Goal: Task Accomplishment & Management: Use online tool/utility

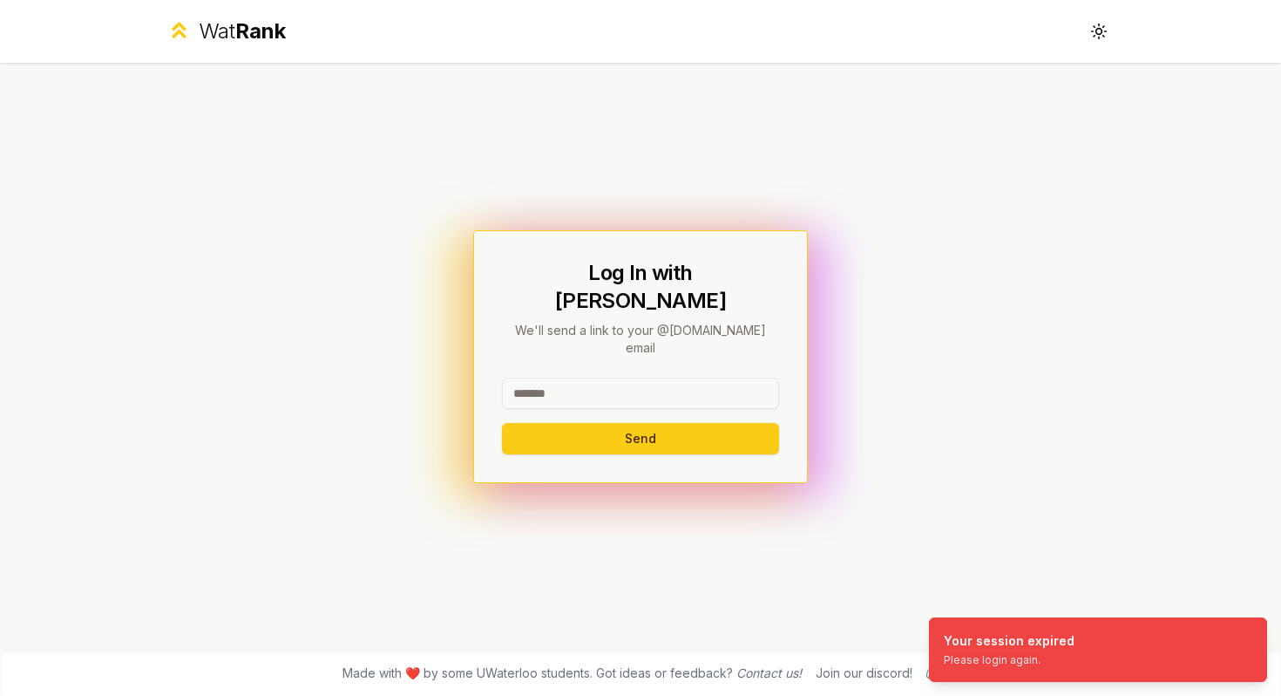
click at [600, 377] on input at bounding box center [640, 392] width 277 height 31
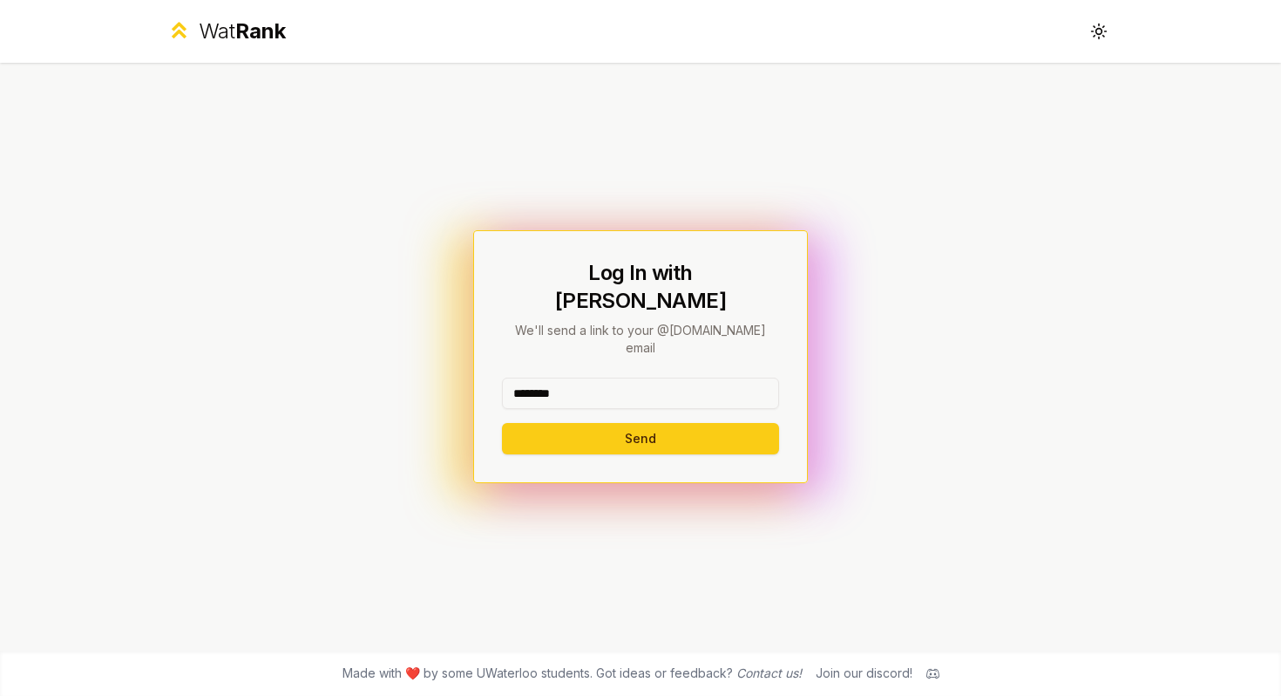
type input "********"
click at [502, 423] on button "Send" at bounding box center [640, 438] width 277 height 31
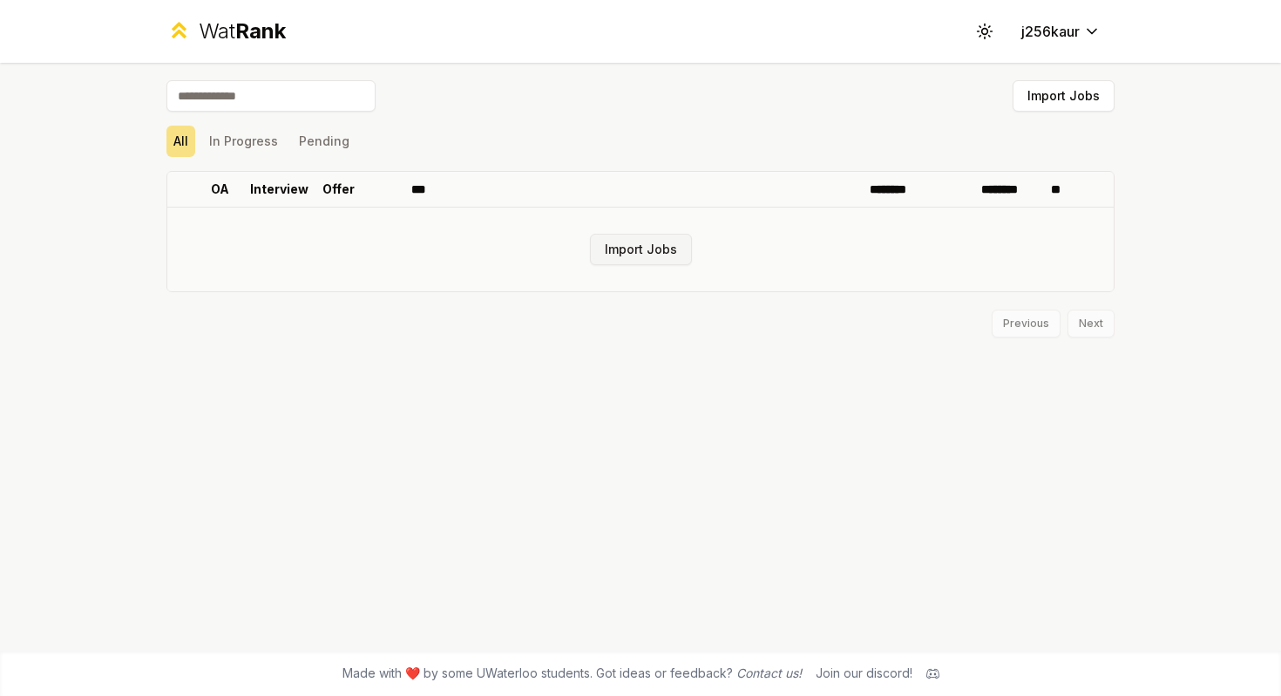
click at [658, 243] on button "Import Jobs" at bounding box center [641, 249] width 102 height 31
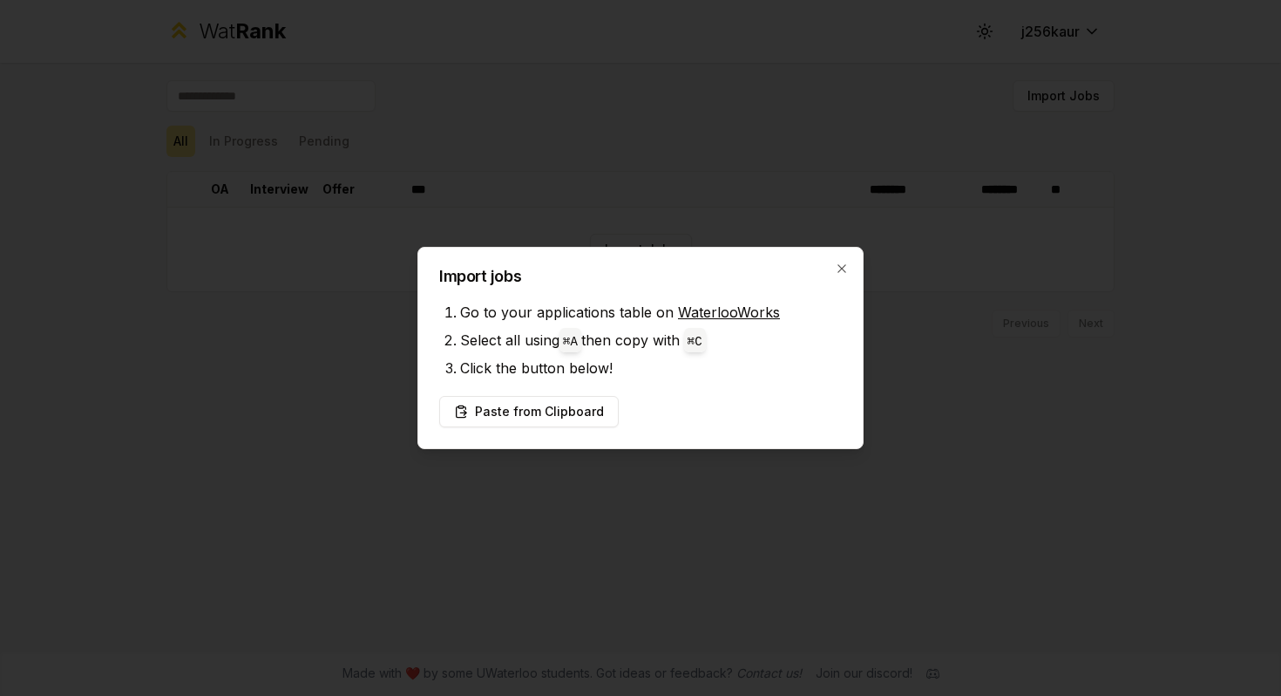
click at [696, 408] on div "Paste from Clipboard" at bounding box center [640, 411] width 403 height 31
click at [574, 411] on button "Paste from Clipboard" at bounding box center [529, 411] width 180 height 31
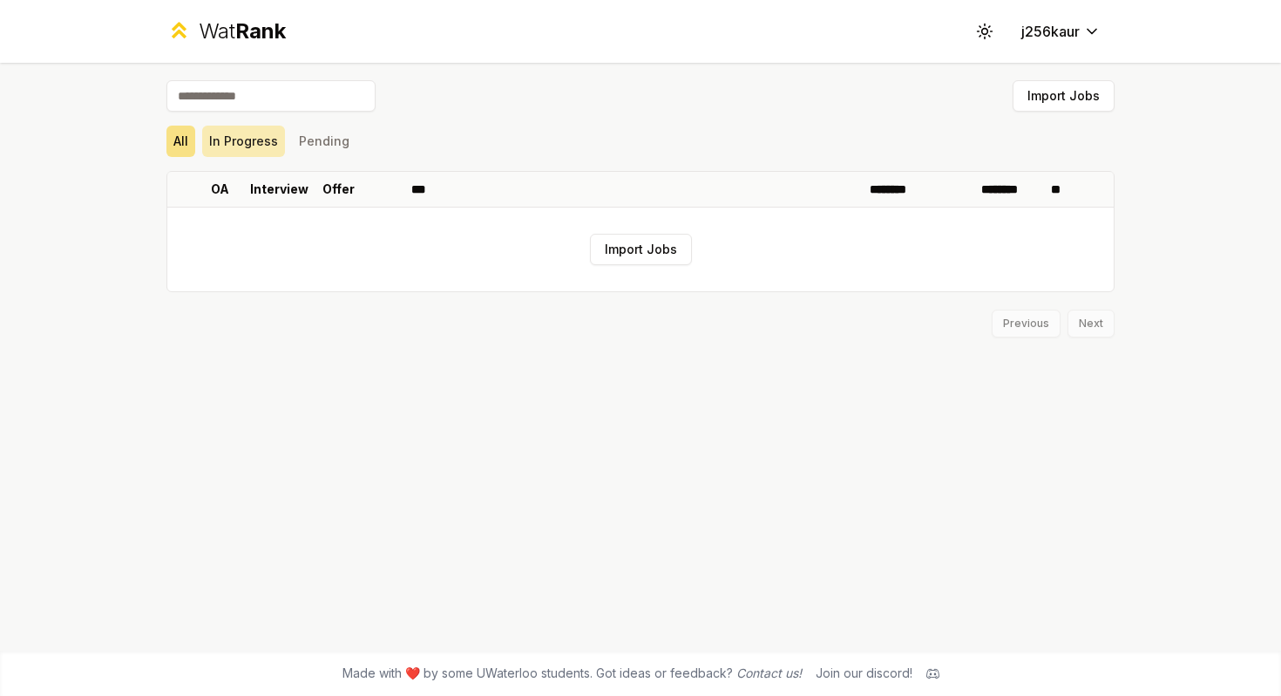
click at [241, 142] on button "In Progress" at bounding box center [243, 141] width 83 height 31
click at [192, 142] on button "All" at bounding box center [180, 141] width 29 height 31
click at [620, 245] on button "Import Jobs" at bounding box center [641, 249] width 102 height 31
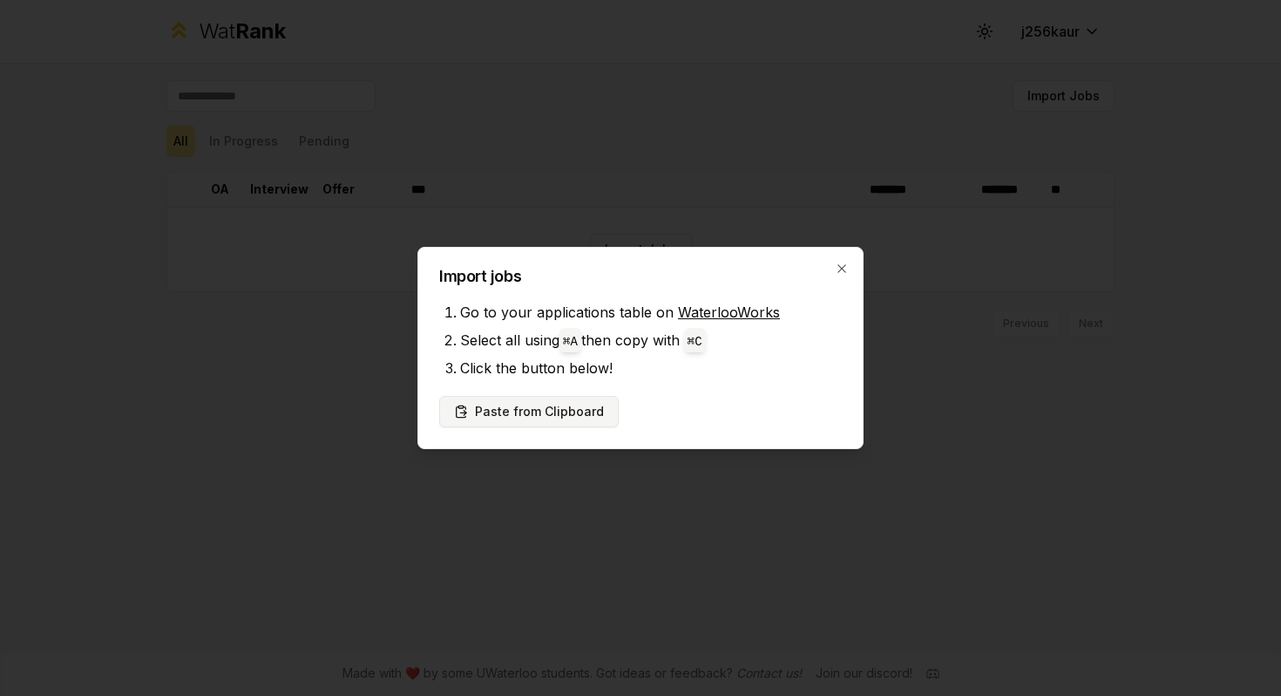
click at [556, 398] on button "Paste from Clipboard" at bounding box center [529, 411] width 180 height 31
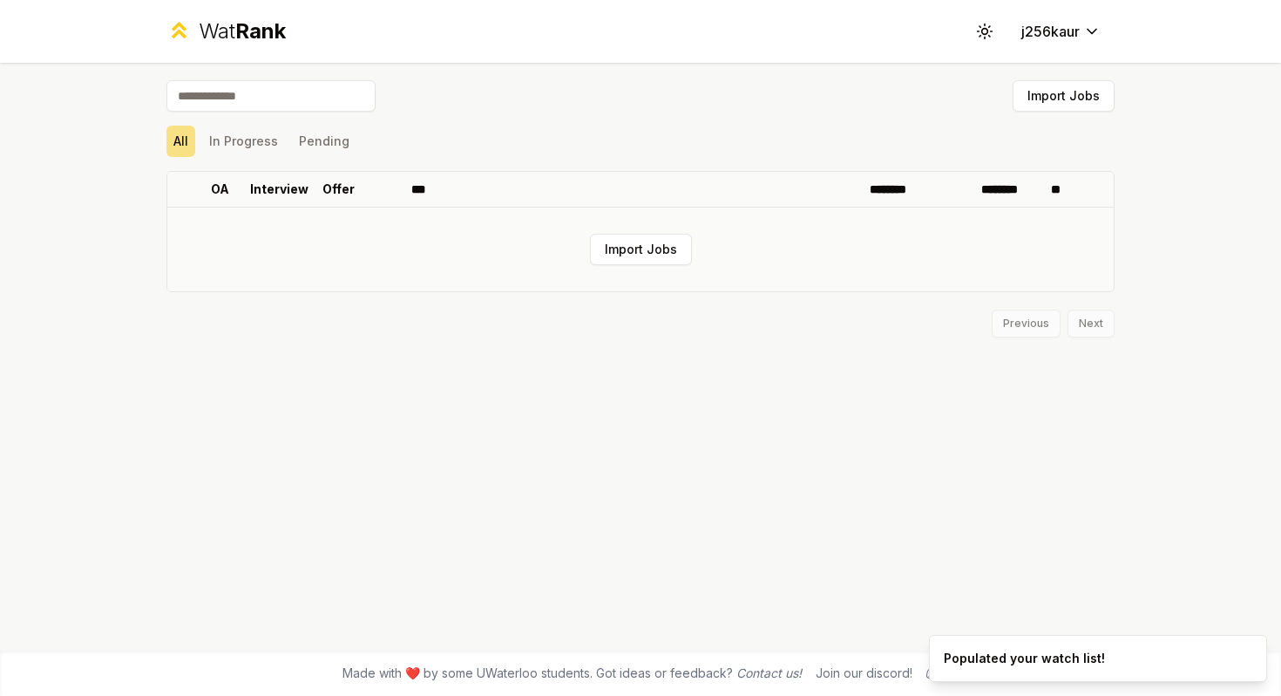
click at [921, 213] on td "Import Jobs" at bounding box center [640, 249] width 947 height 84
click at [649, 253] on button "Import Jobs" at bounding box center [641, 249] width 102 height 31
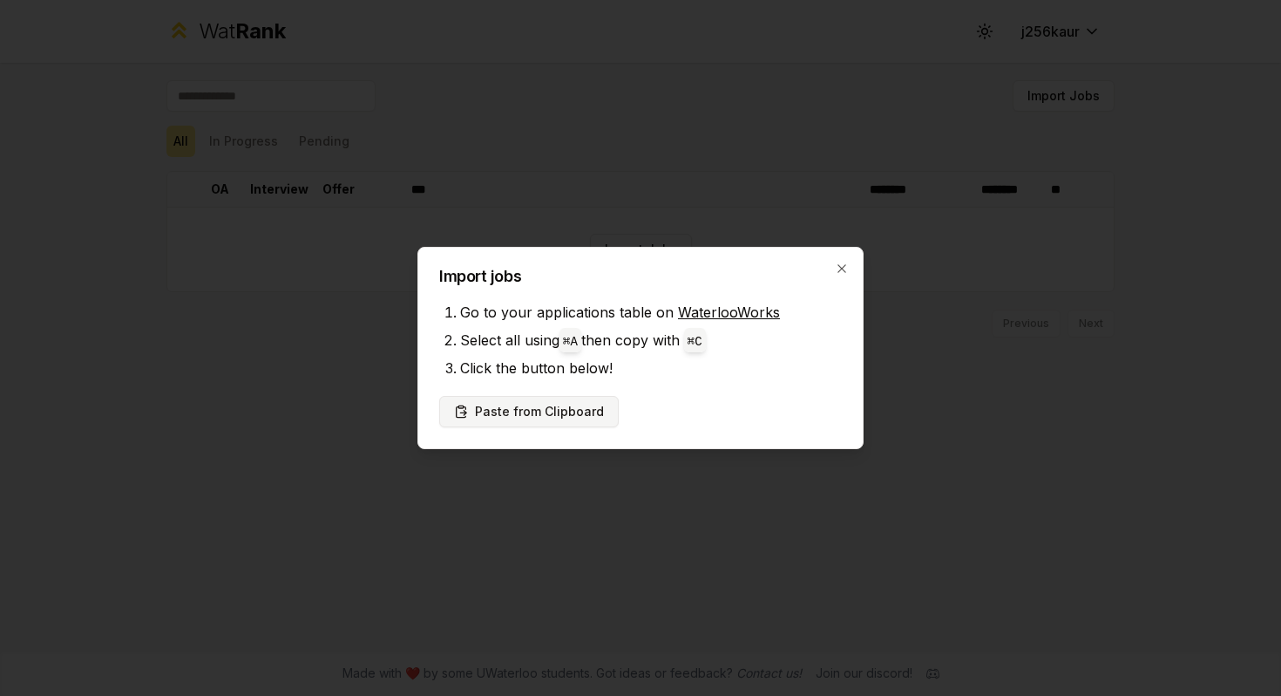
click at [590, 407] on button "Paste from Clipboard" at bounding box center [529, 411] width 180 height 31
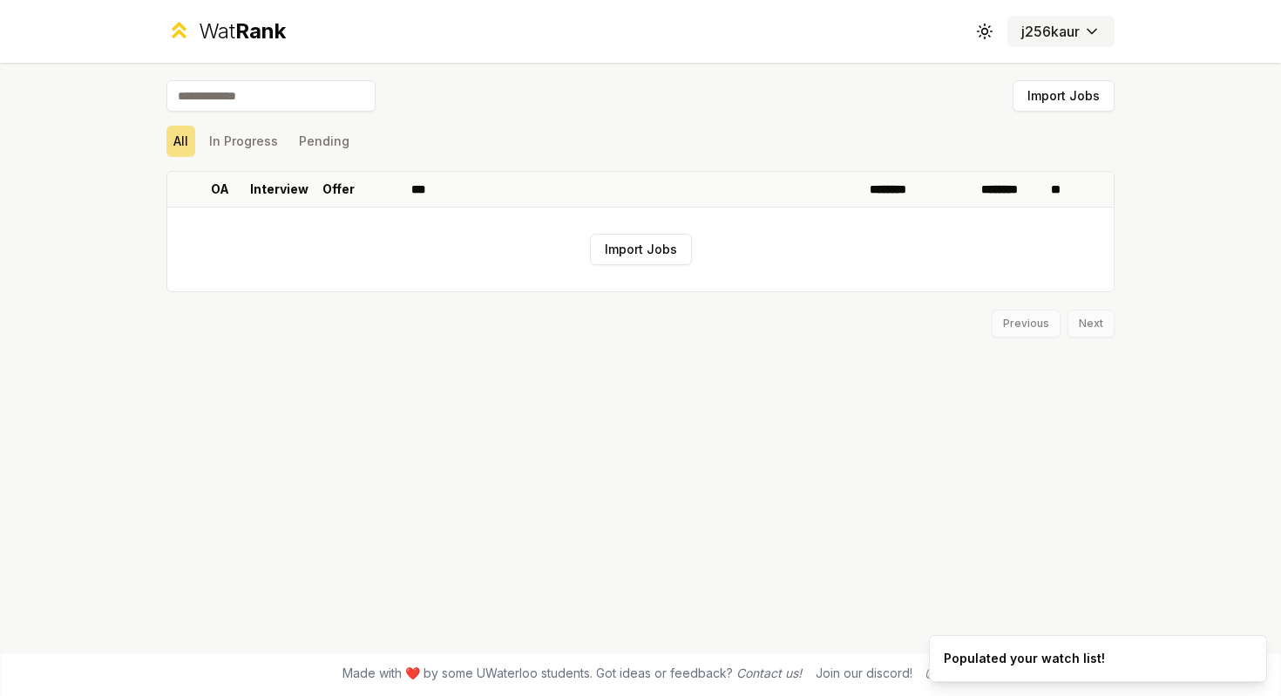
click at [1047, 35] on html "Wat Rank Toggle theme j256kaur Import Jobs All In Progress Pending OA Interview…" at bounding box center [640, 348] width 1281 height 696
click at [859, 46] on html "Wat Rank Toggle theme j256kaur Import Jobs All In Progress Pending OA Interview…" at bounding box center [640, 348] width 1281 height 696
click at [655, 240] on button "Import Jobs" at bounding box center [641, 249] width 102 height 31
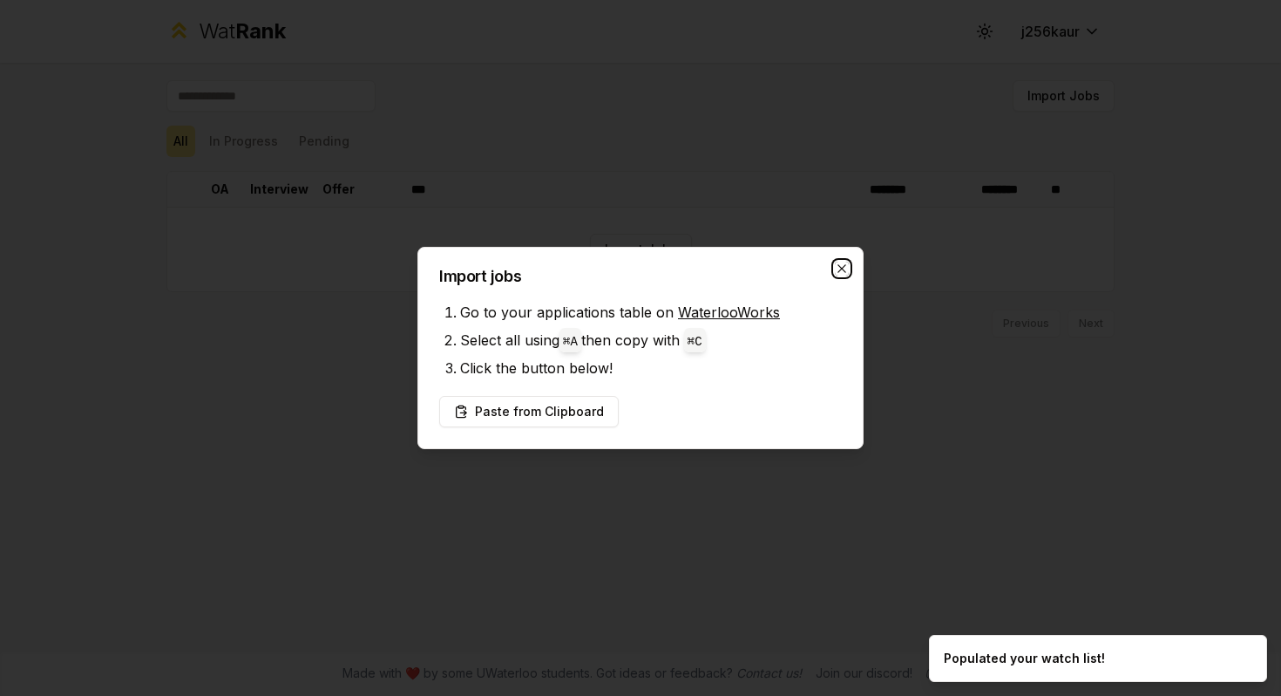
click at [844, 262] on icon "button" at bounding box center [842, 269] width 14 height 14
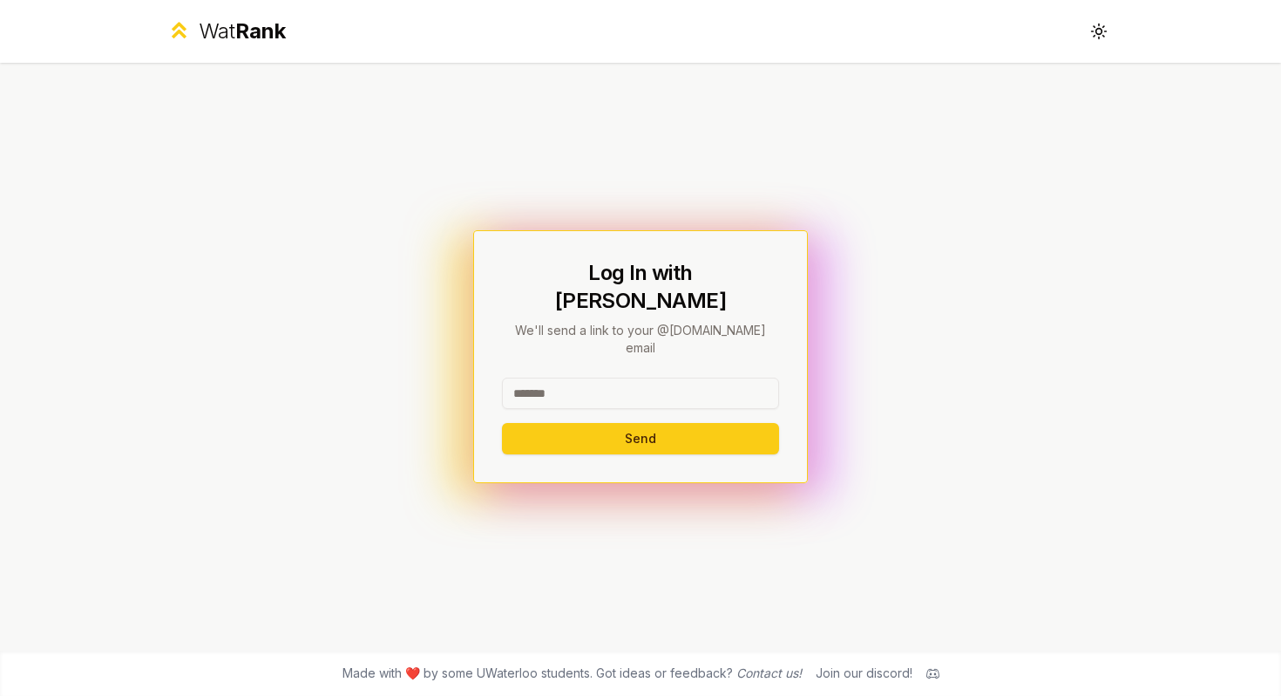
click at [685, 377] on input at bounding box center [640, 392] width 277 height 31
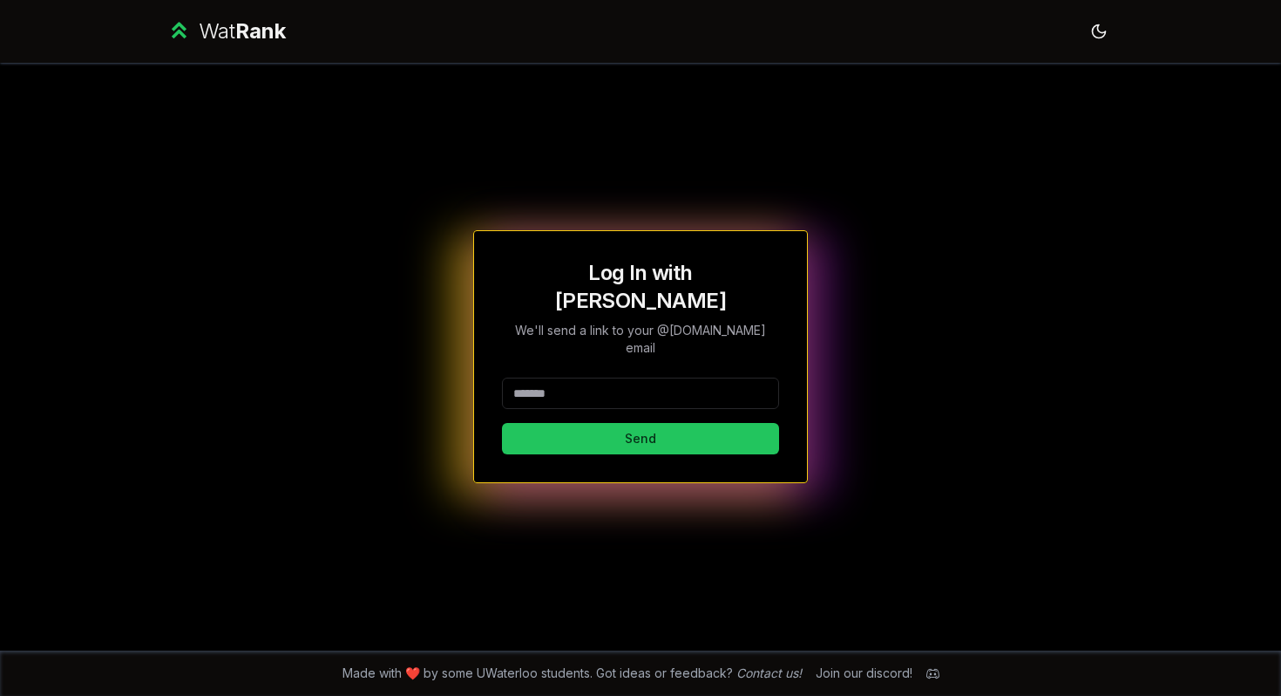
click at [695, 377] on input at bounding box center [640, 392] width 277 height 31
type input "********"
click at [502, 423] on button "Send" at bounding box center [640, 438] width 277 height 31
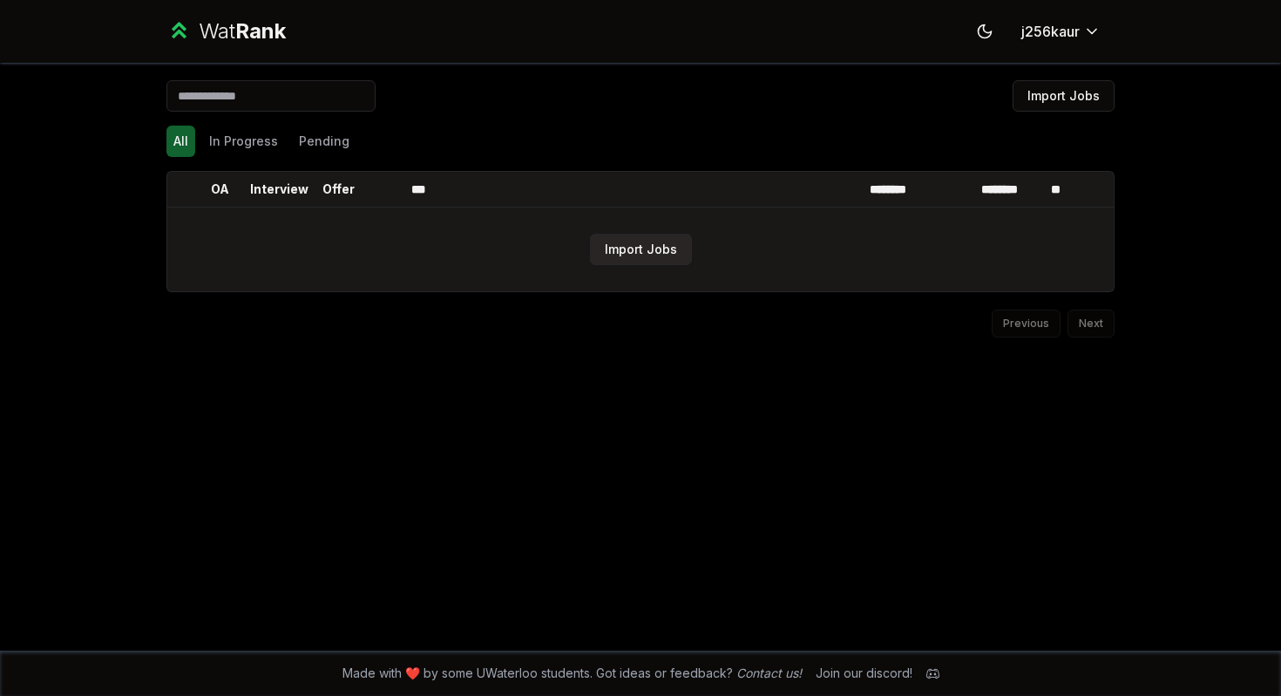
click at [664, 248] on button "Import Jobs" at bounding box center [641, 249] width 102 height 31
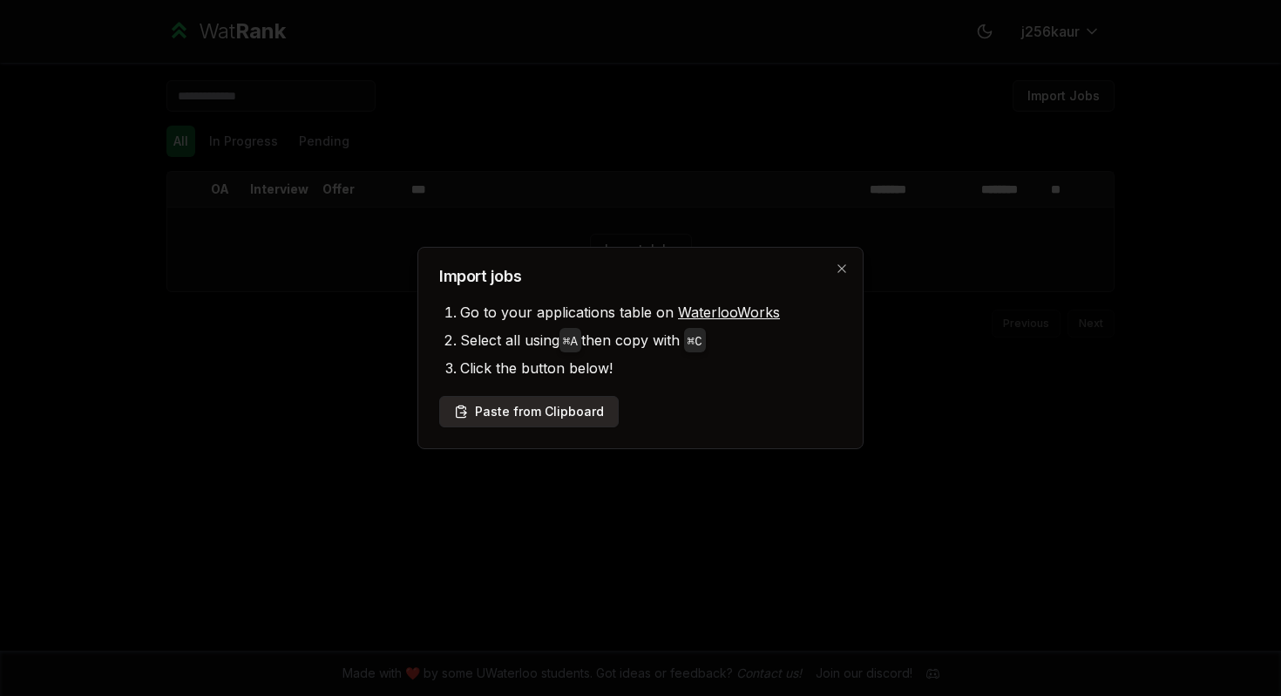
click at [579, 405] on button "Paste from Clipboard" at bounding box center [529, 411] width 180 height 31
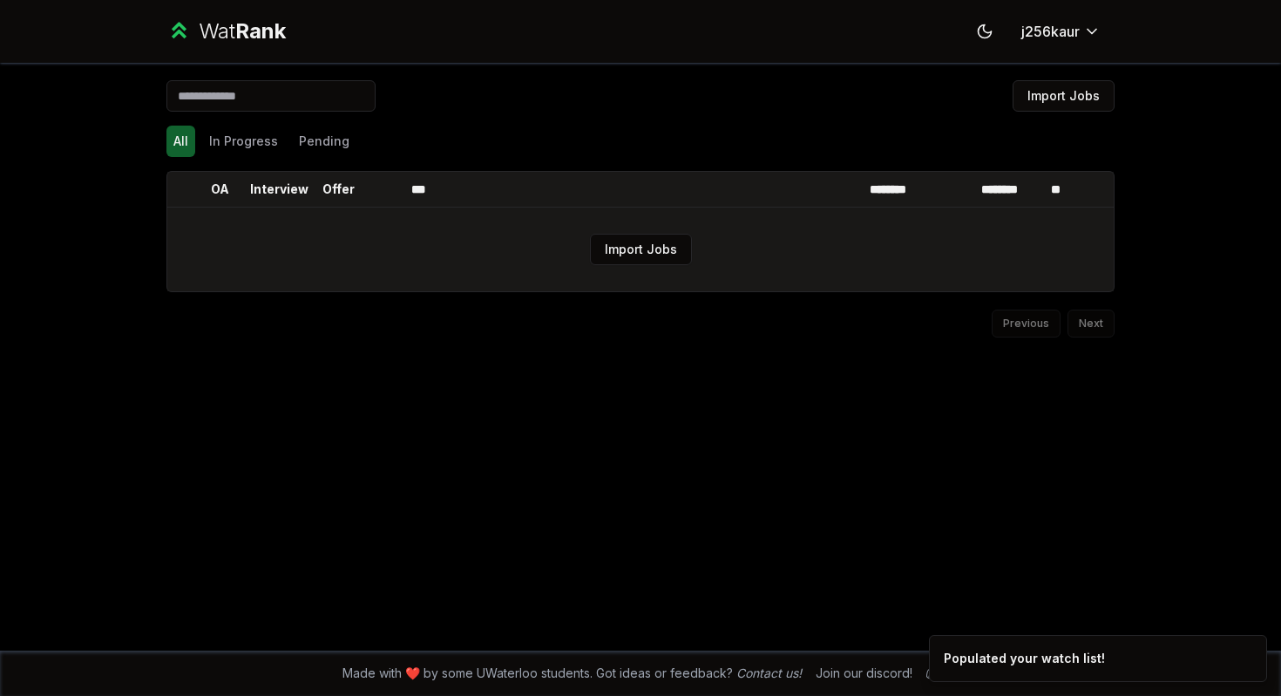
click at [887, 239] on td "Import Jobs" at bounding box center [640, 249] width 947 height 84
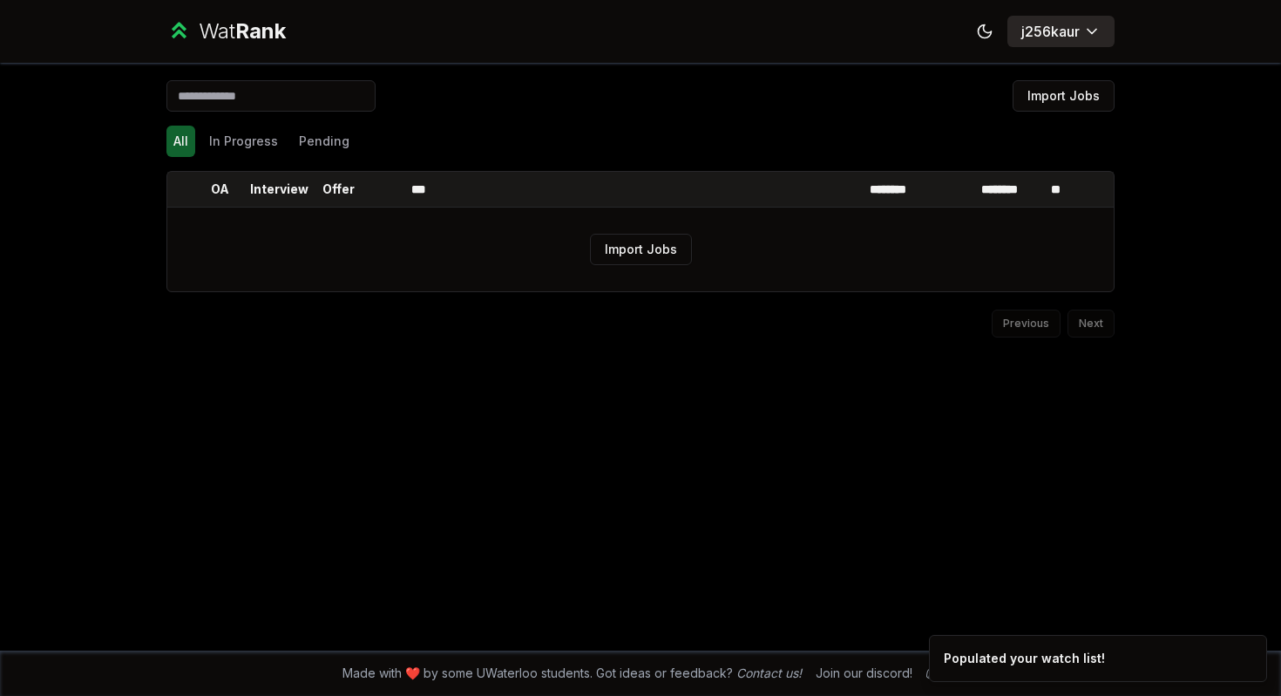
click at [1063, 26] on html "Wat Rank Toggle theme j256kaur Import Jobs All In Progress Pending OA Interview…" at bounding box center [640, 348] width 1281 height 696
click at [986, 40] on html "Wat Rank Toggle theme j256kaur Import Jobs All In Progress Pending OA Interview…" at bounding box center [640, 348] width 1281 height 696
click at [986, 40] on button "Toggle theme" at bounding box center [984, 31] width 31 height 31
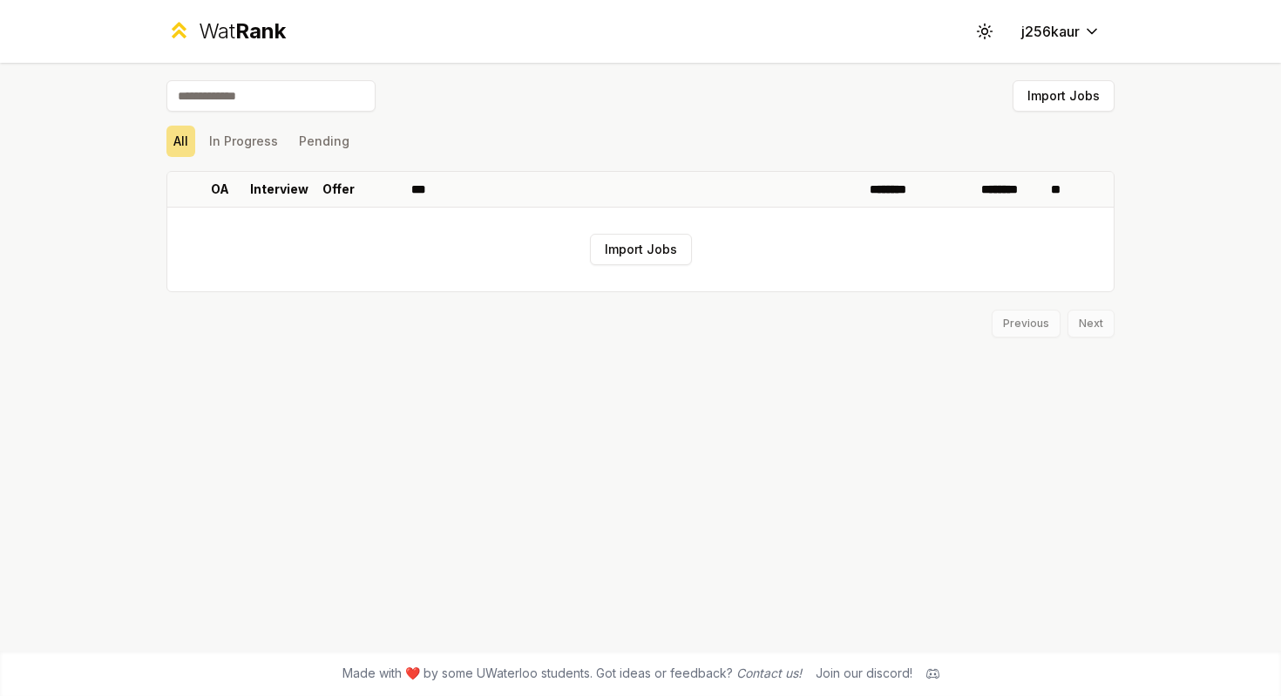
click at [986, 40] on button "Toggle theme" at bounding box center [984, 31] width 31 height 31
click at [649, 245] on button "Import Jobs" at bounding box center [641, 249] width 102 height 31
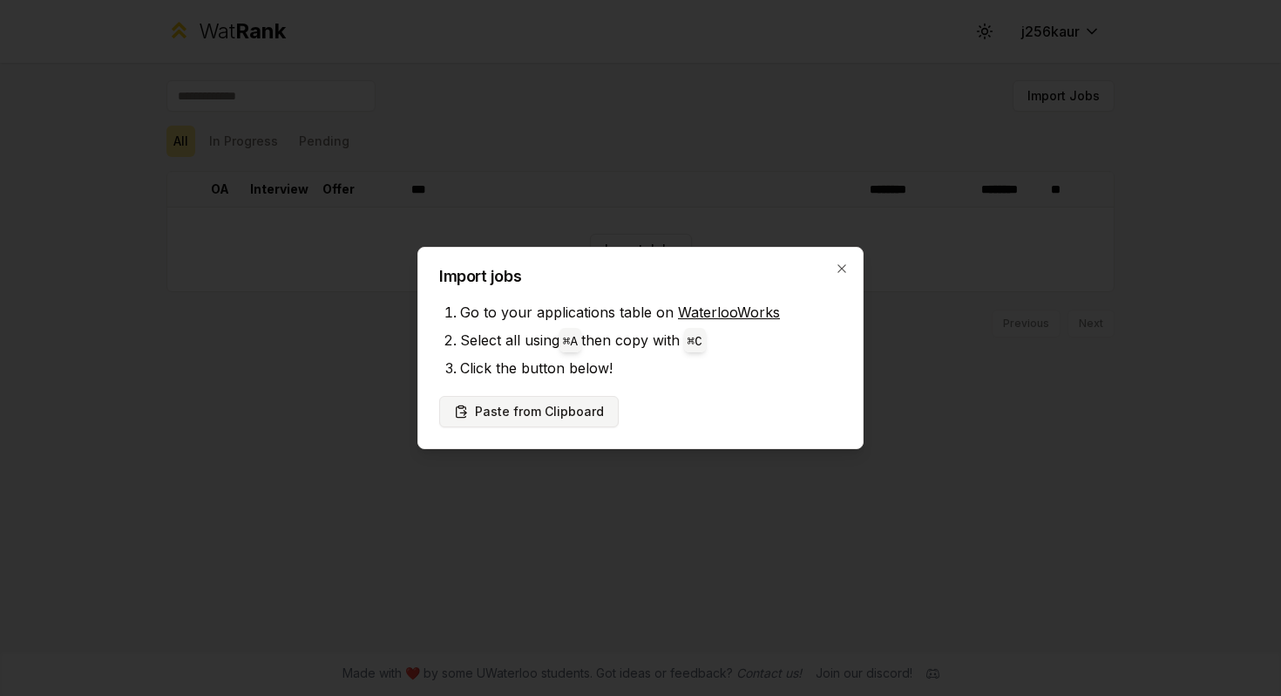
click at [561, 418] on button "Paste from Clipboard" at bounding box center [529, 411] width 180 height 31
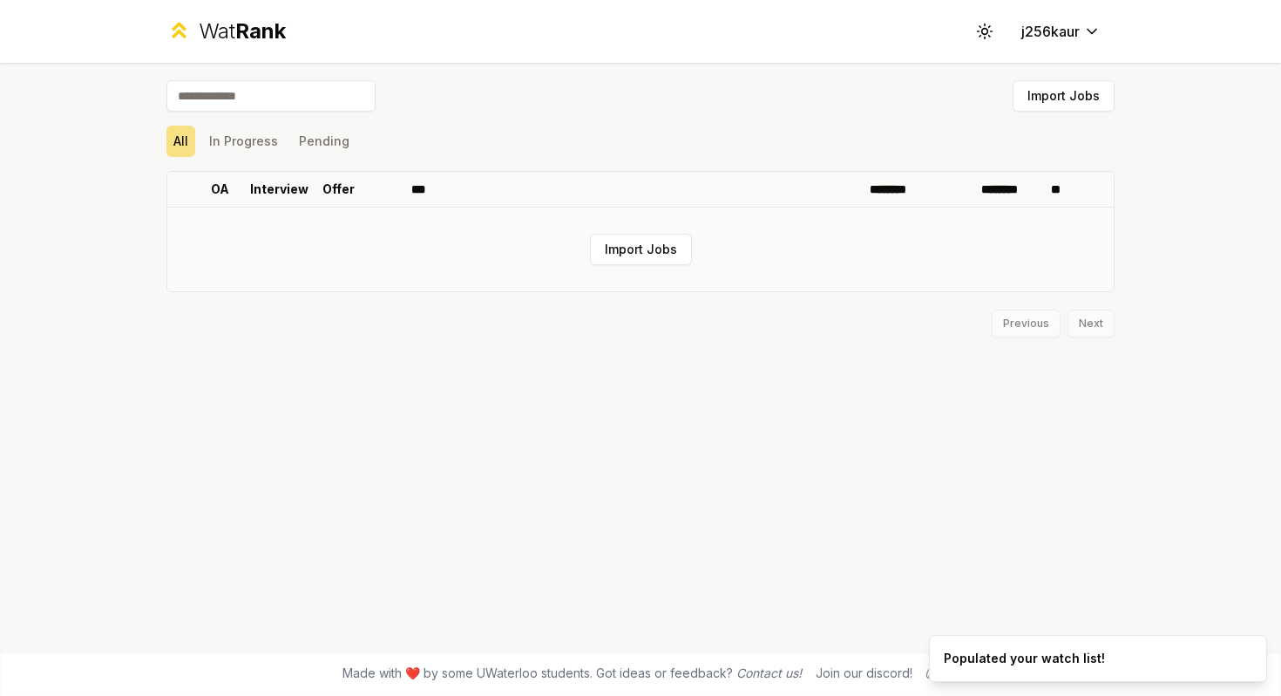
click at [901, 214] on td "Import Jobs" at bounding box center [640, 249] width 947 height 84
click at [280, 93] on input at bounding box center [270, 95] width 209 height 31
type input "******"
click at [1009, 25] on button "j256kaur" at bounding box center [1061, 31] width 107 height 31
click at [974, 31] on button "Toggle theme" at bounding box center [984, 31] width 31 height 31
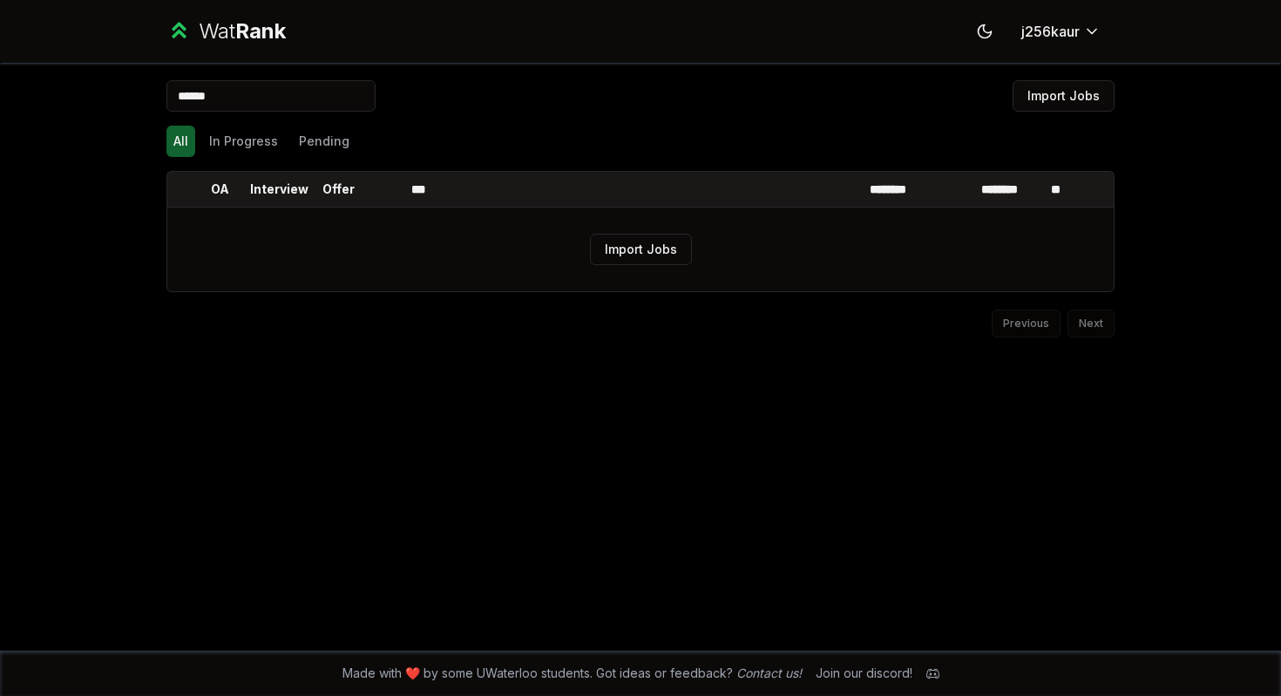
click at [888, 92] on div "****** Import Jobs" at bounding box center [640, 99] width 948 height 38
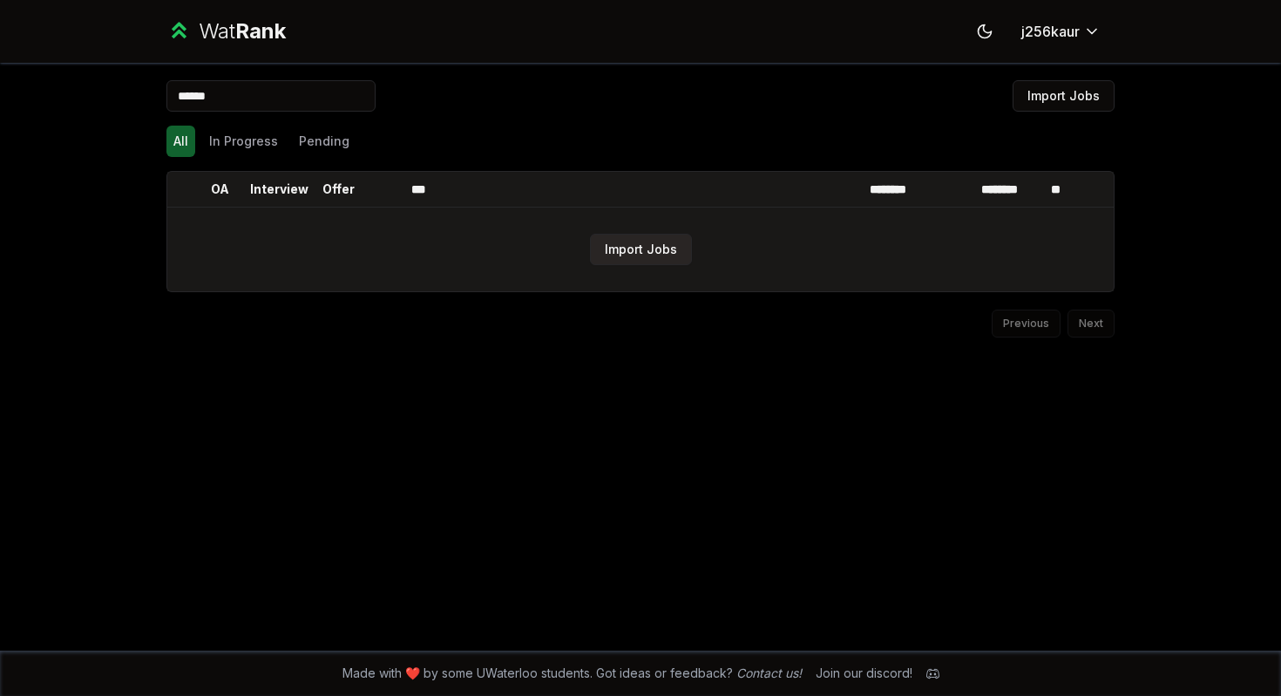
click at [631, 255] on button "Import Jobs" at bounding box center [641, 249] width 102 height 31
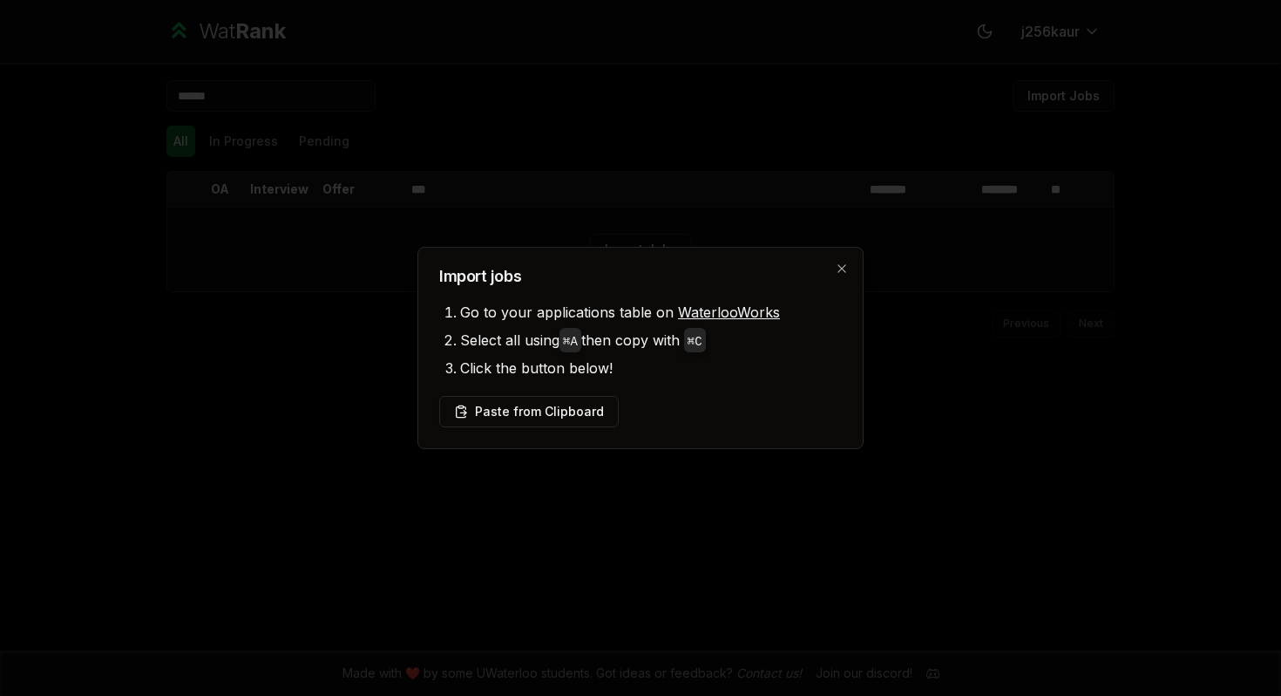
click at [717, 315] on link "WaterlooWorks" at bounding box center [729, 311] width 102 height 17
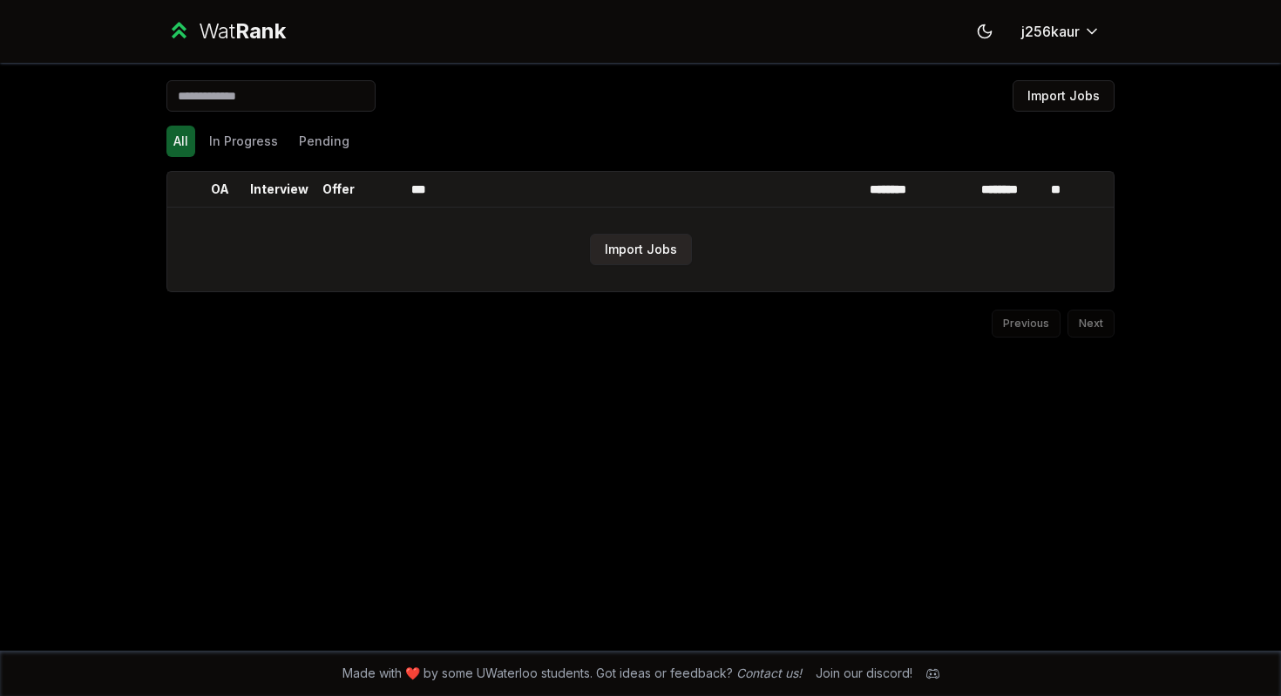
click at [673, 248] on button "Import Jobs" at bounding box center [641, 249] width 102 height 31
click at [652, 252] on button "Import Jobs" at bounding box center [641, 249] width 102 height 31
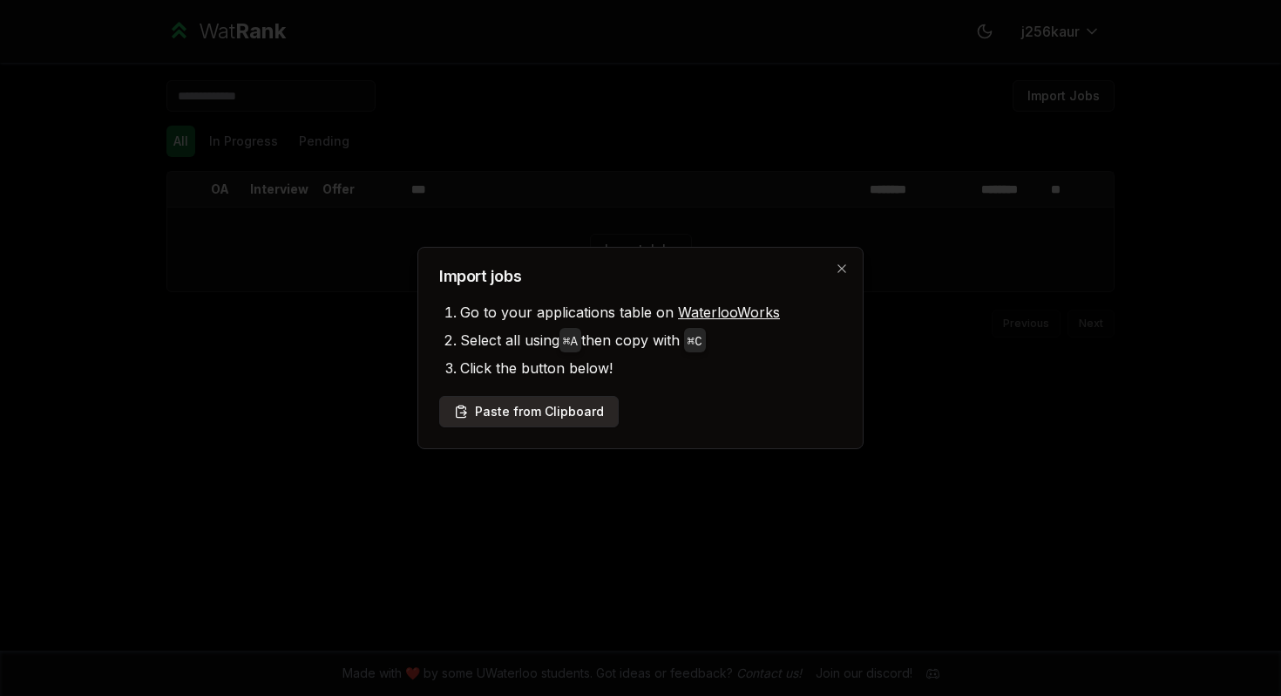
click at [571, 420] on button "Paste from Clipboard" at bounding box center [529, 411] width 180 height 31
